Goal: Task Accomplishment & Management: Use online tool/utility

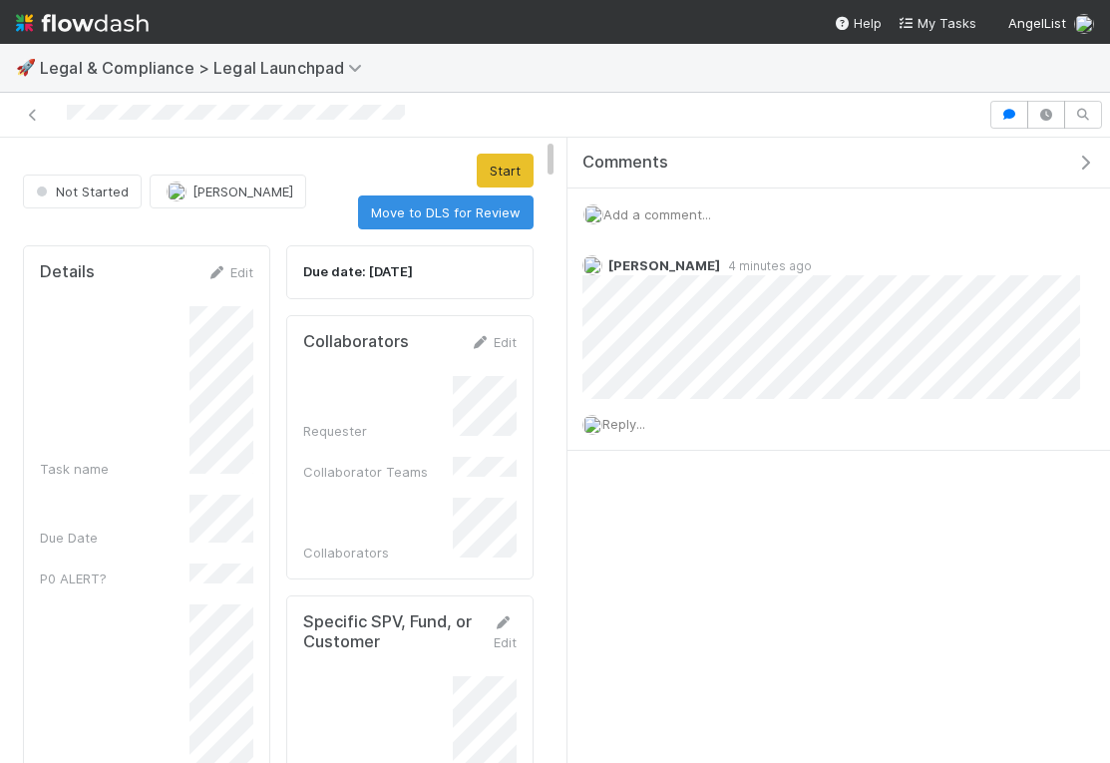
click at [1079, 162] on icon "button" at bounding box center [1085, 163] width 20 height 16
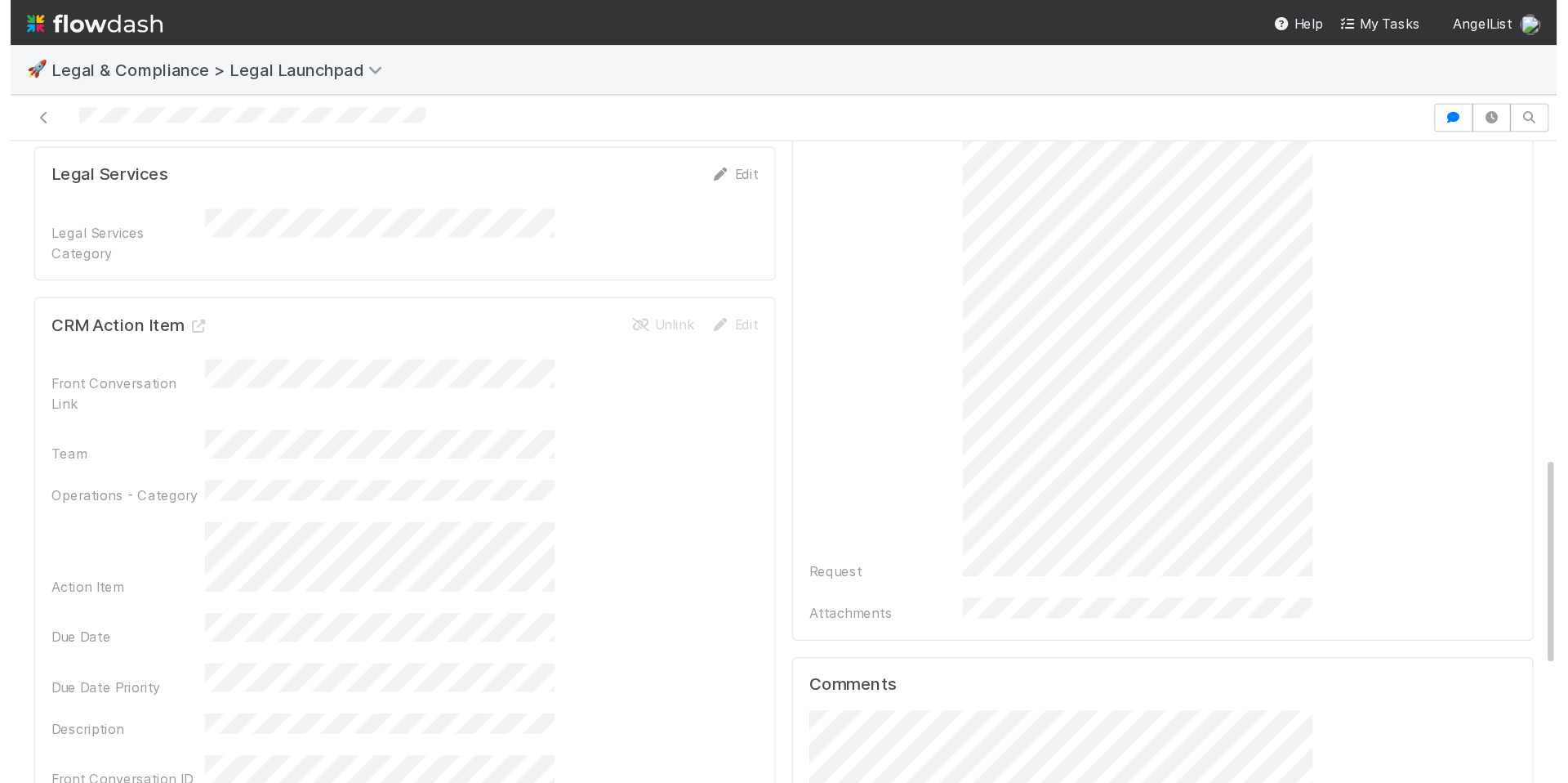
scroll to position [728, 0]
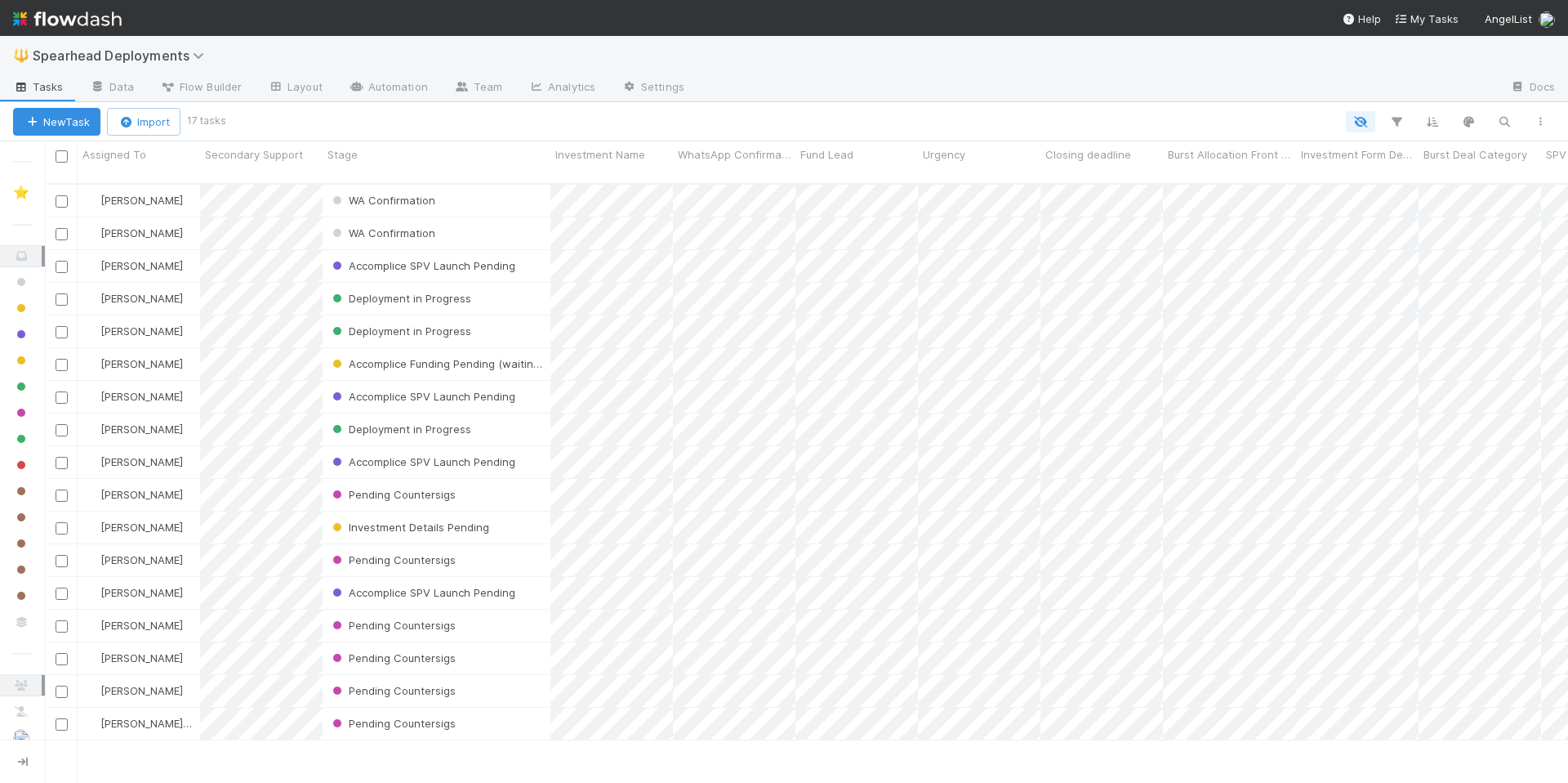
scroll to position [0, 1]
click at [431, 104] on div "New Task Import 17 tasks" at bounding box center [784, 122] width 1568 height 39
click at [59, 122] on button "New Task" at bounding box center [56, 122] width 88 height 28
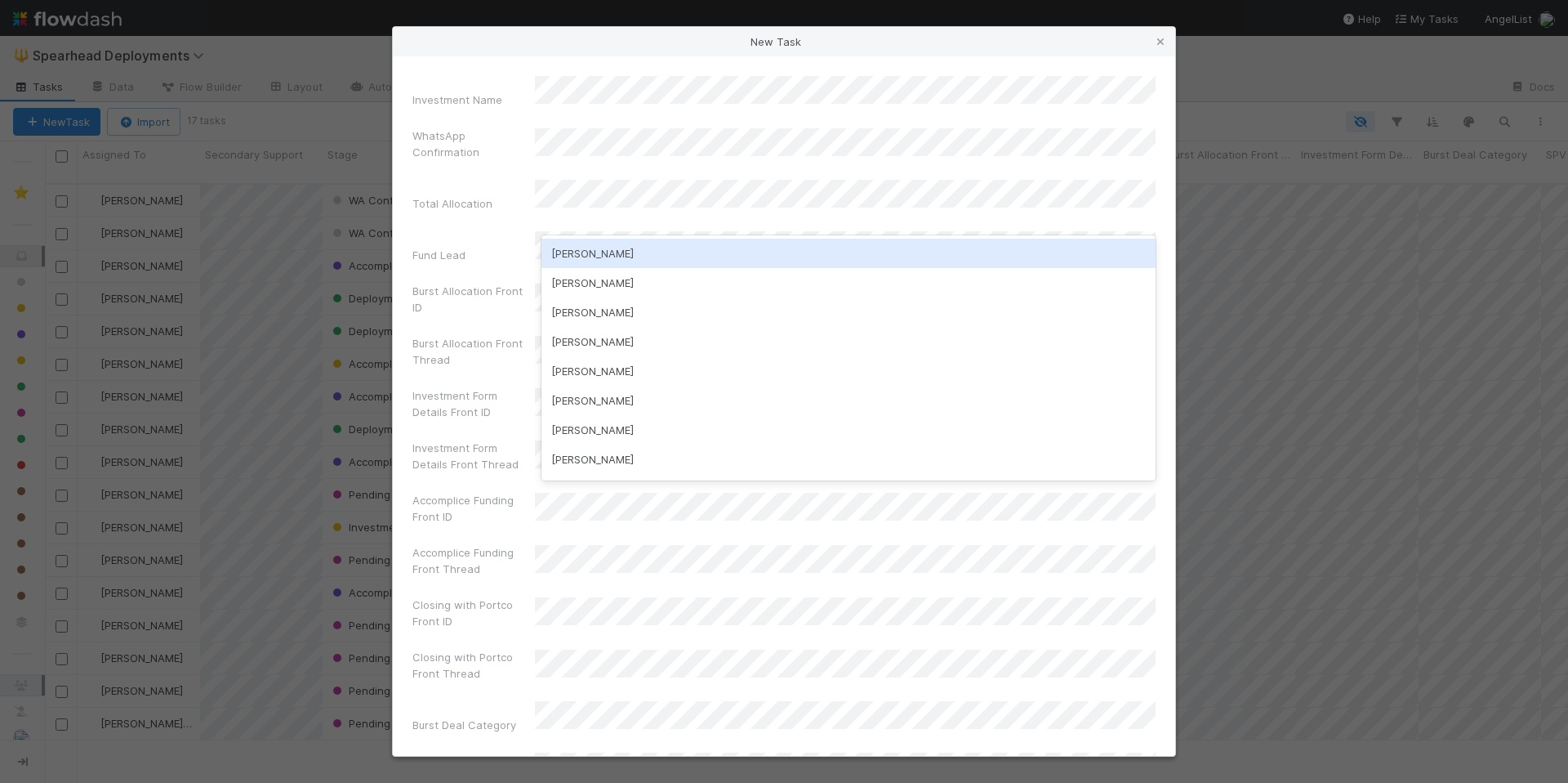
click at [618, 252] on div "Guillermo Rauch" at bounding box center [848, 253] width 614 height 29
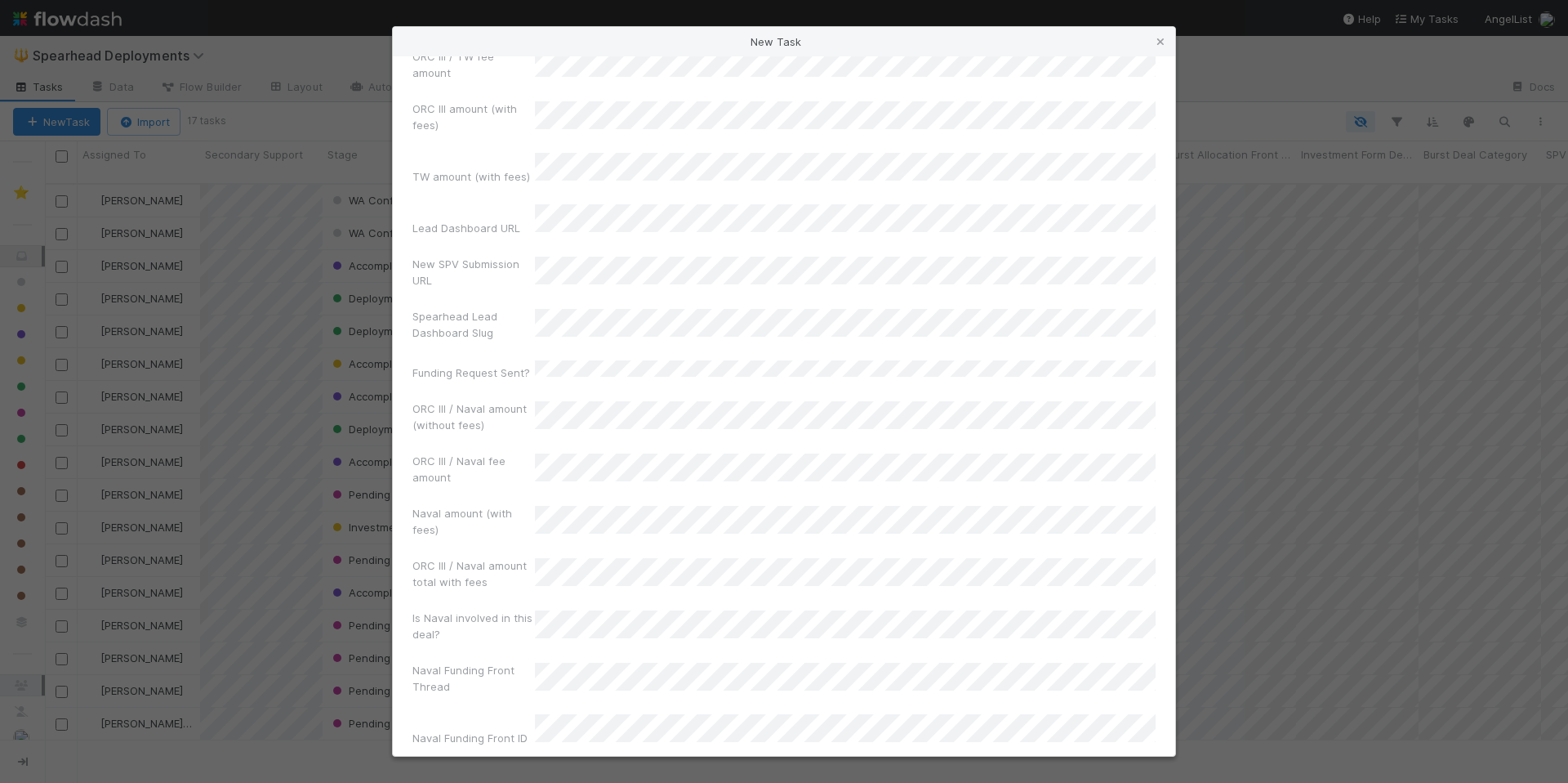
scroll to position [2591, 0]
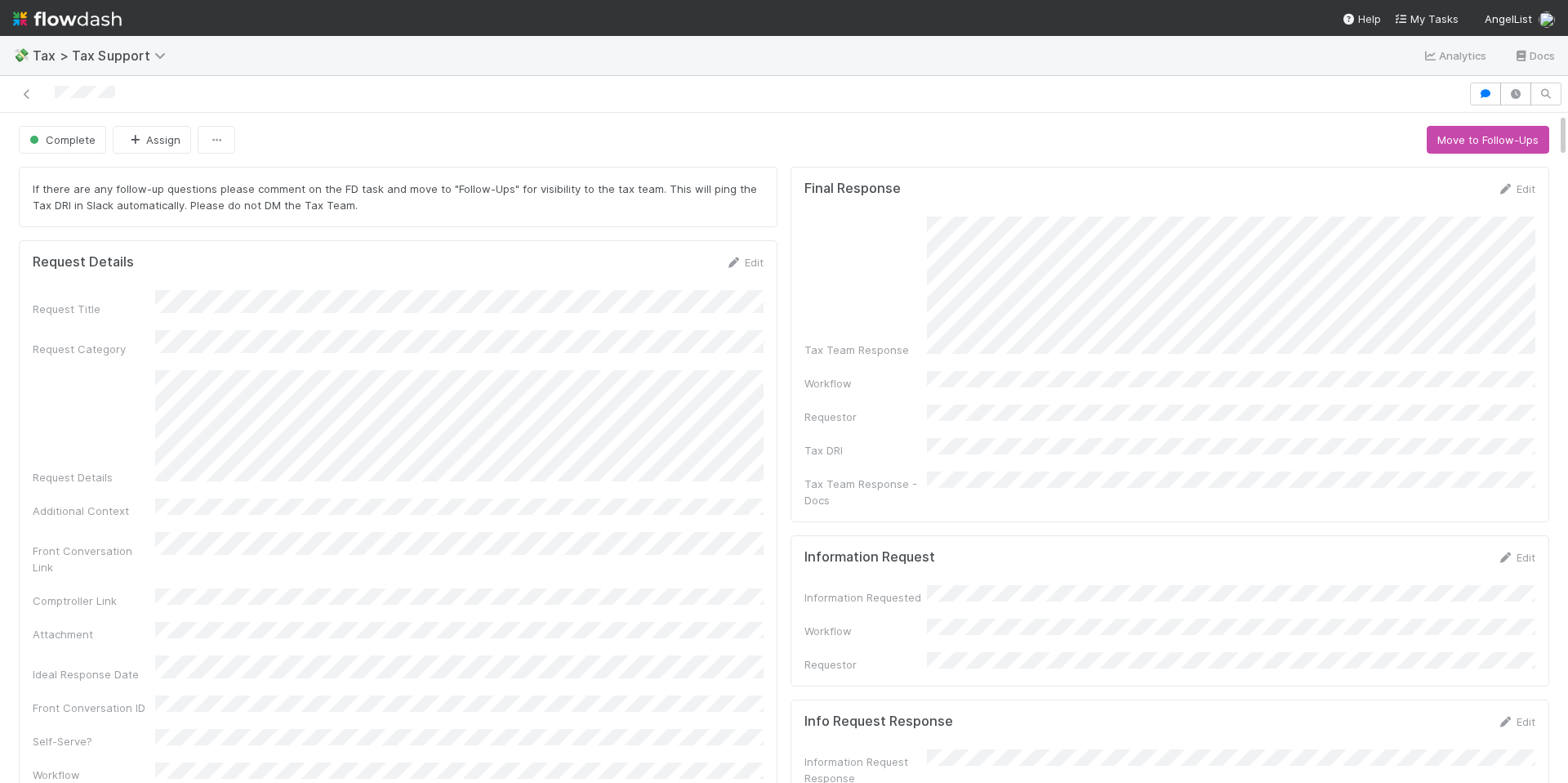
click at [513, 77] on div at bounding box center [784, 94] width 1568 height 37
click at [535, 101] on div at bounding box center [734, 94] width 1456 height 23
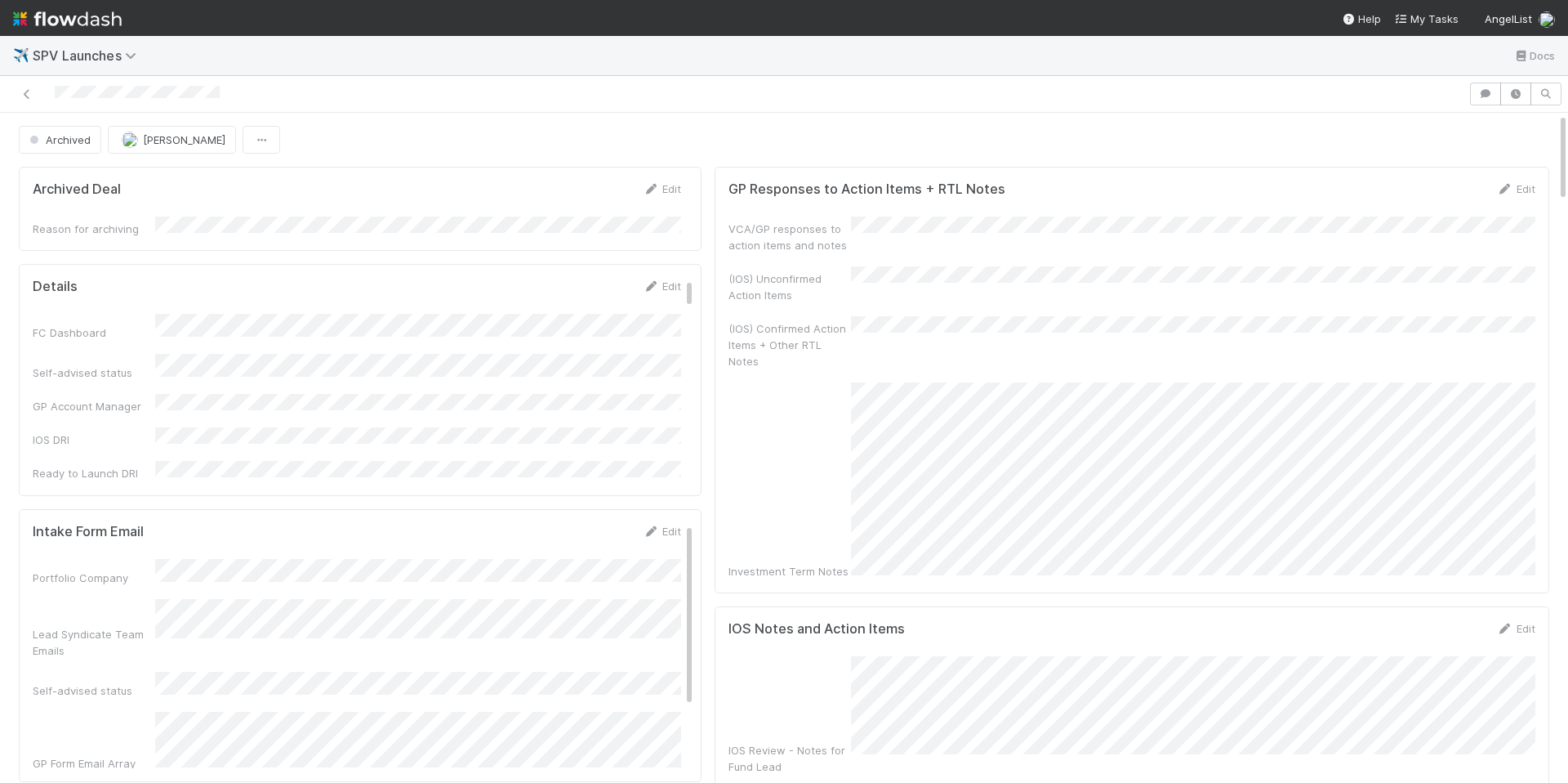
click at [440, 102] on div at bounding box center [734, 94] width 1456 height 23
click at [1492, 93] on icon "button" at bounding box center [1486, 94] width 16 height 10
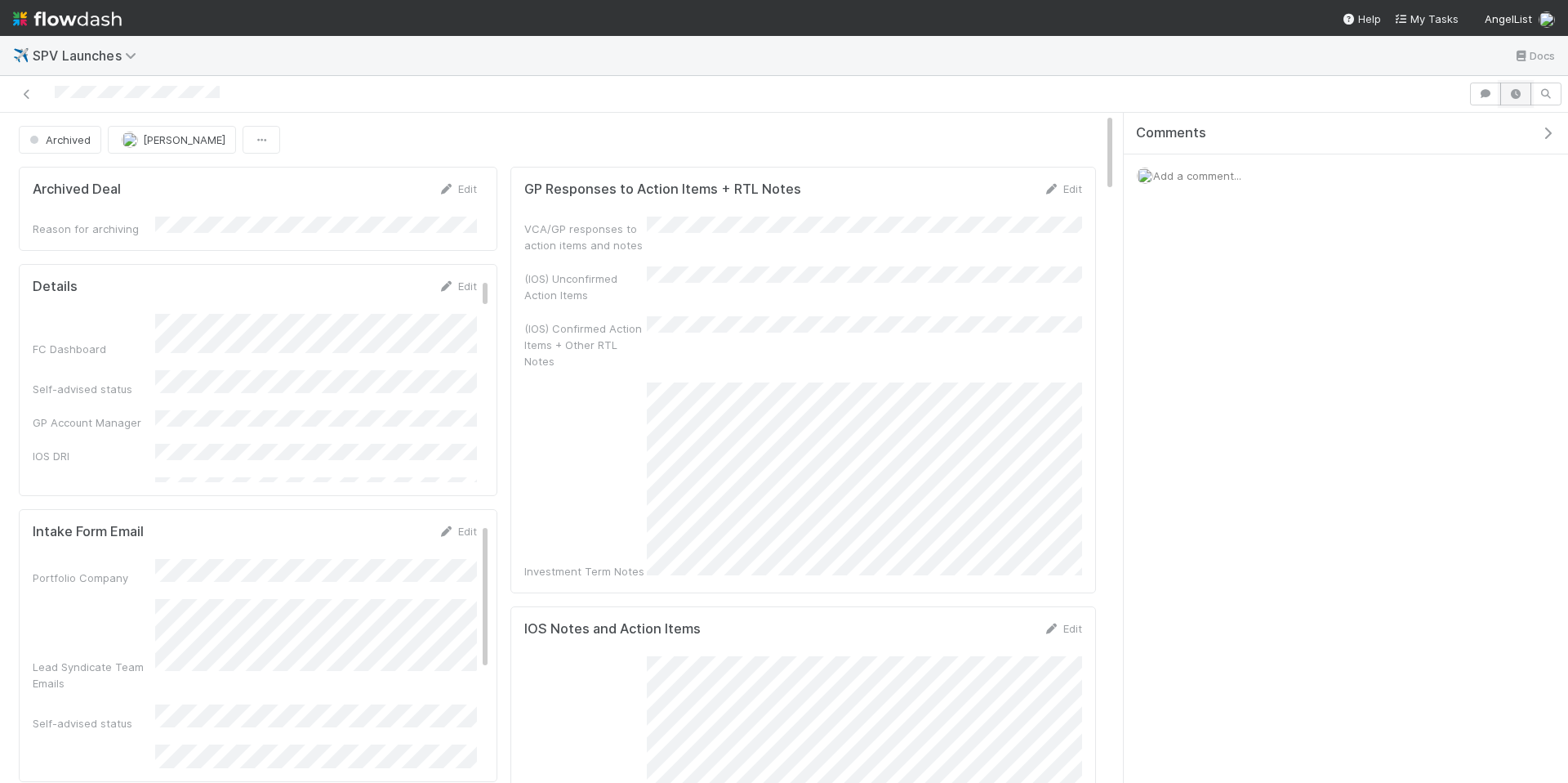
click at [1514, 95] on icon "button" at bounding box center [1516, 94] width 16 height 10
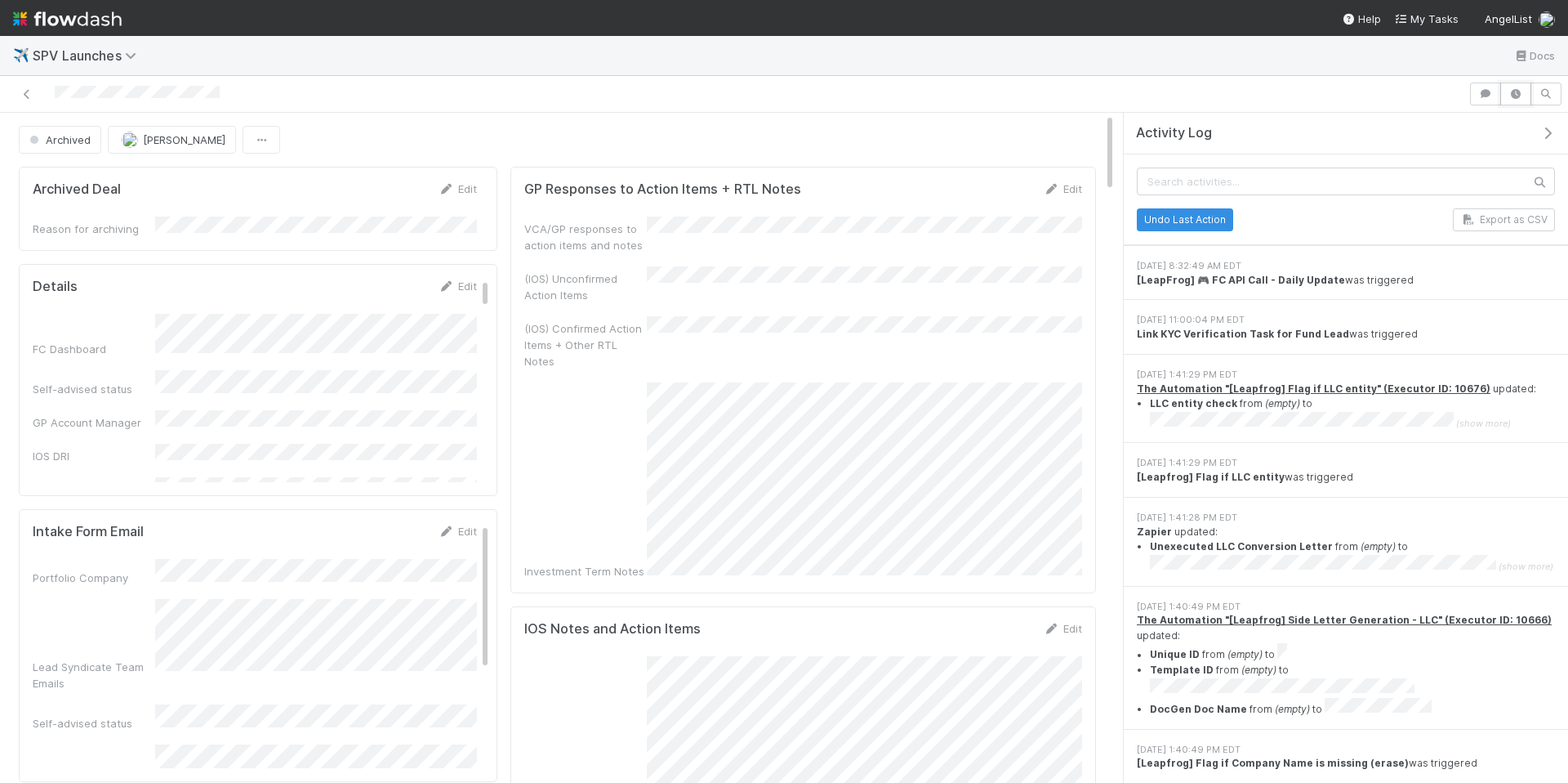
scroll to position [1289, 0]
click at [1547, 128] on icon "button" at bounding box center [1548, 134] width 16 height 13
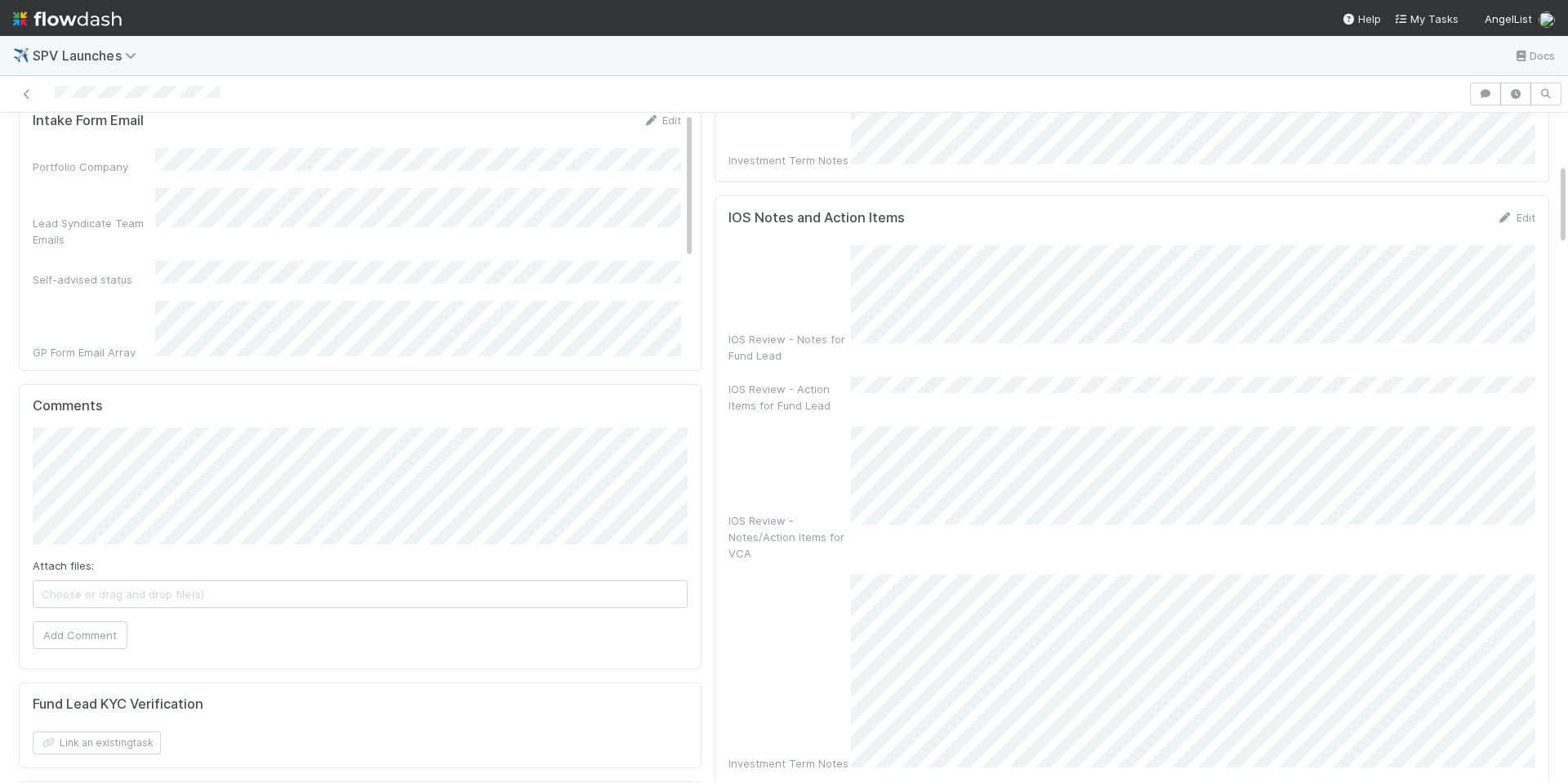
scroll to position [410, 0]
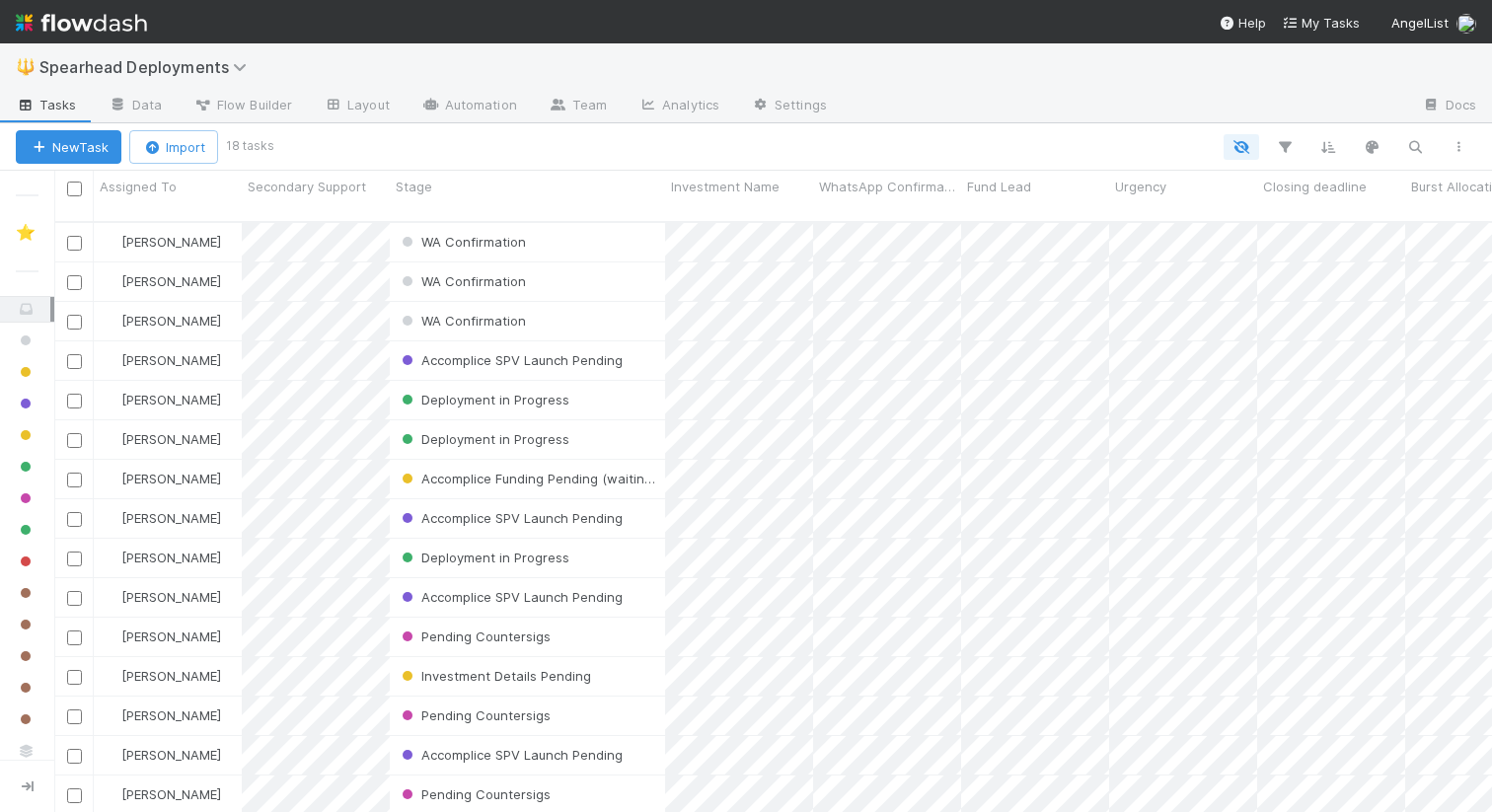
scroll to position [606, 1439]
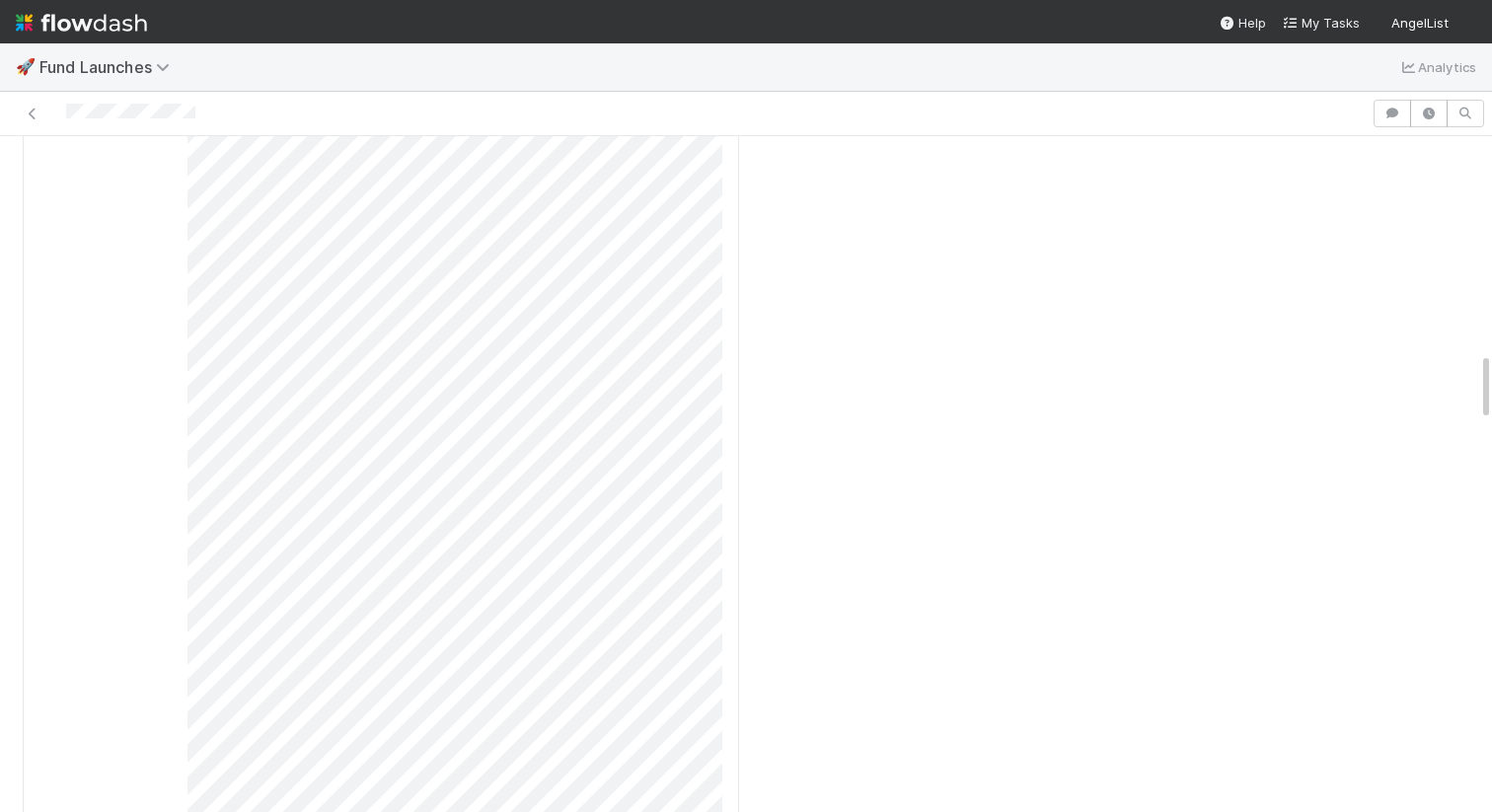
scroll to position [2140, 0]
